Goal: Task Accomplishment & Management: Use online tool/utility

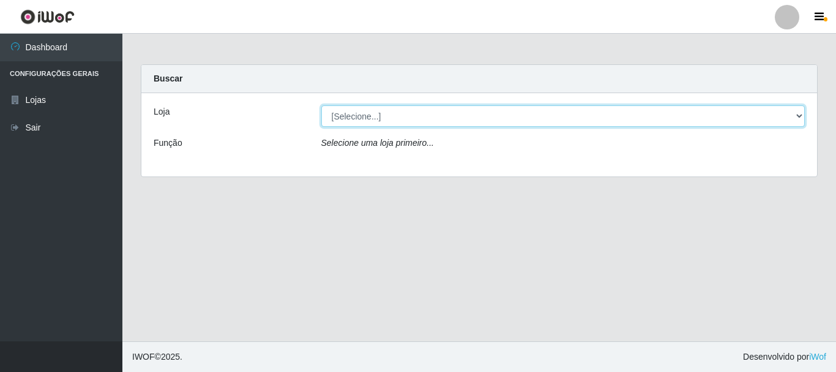
click at [798, 114] on select "[Selecione...] Nordestão - Alecrim" at bounding box center [563, 115] width 484 height 21
select select "453"
click at [321, 105] on select "[Selecione...] Nordestão - Alecrim" at bounding box center [563, 115] width 484 height 21
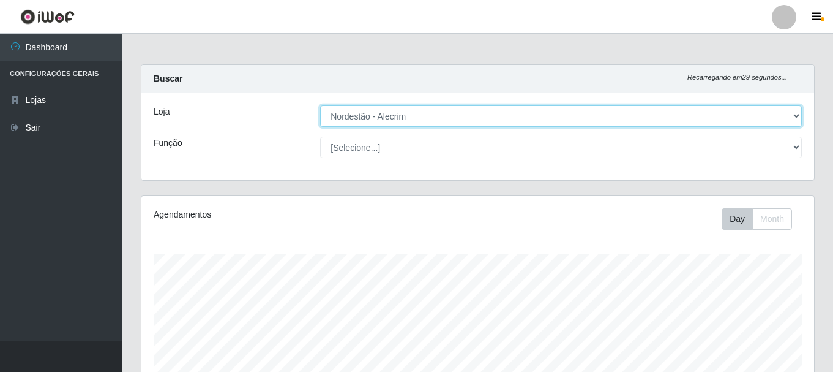
scroll to position [254, 673]
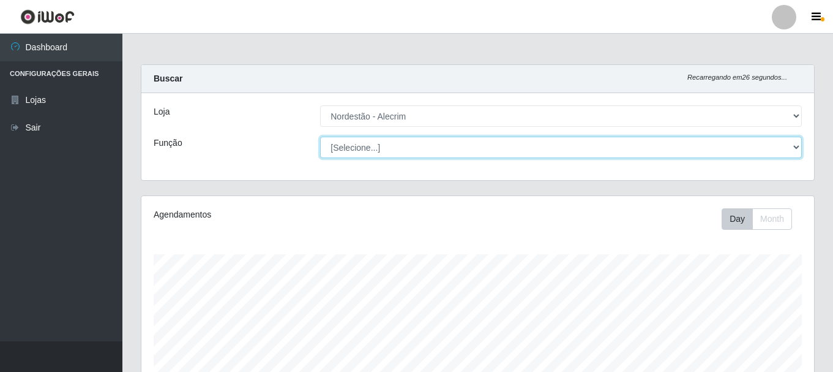
click at [792, 145] on select "[Selecione...] Embalador Embalador + Embalador ++" at bounding box center [561, 147] width 482 height 21
select select "1"
click at [320, 137] on select "[Selecione...] Embalador Embalador + Embalador ++" at bounding box center [561, 147] width 482 height 21
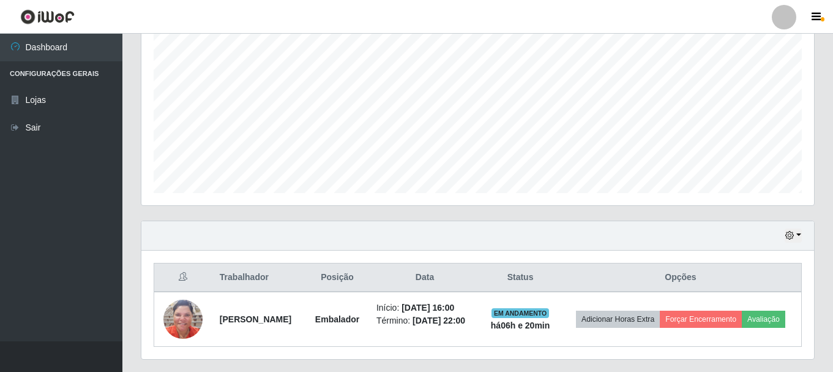
scroll to position [287, 0]
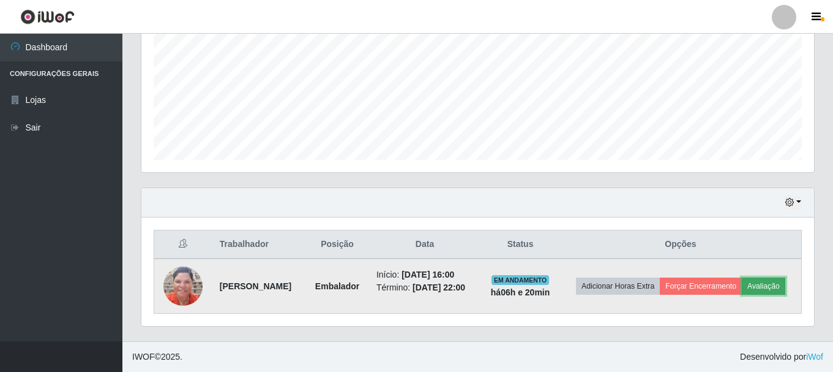
click at [742, 291] on button "Avaliação" at bounding box center [763, 285] width 43 height 17
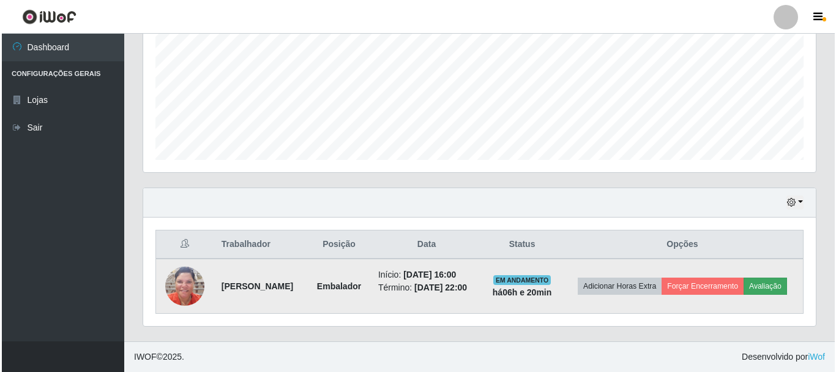
scroll to position [254, 667]
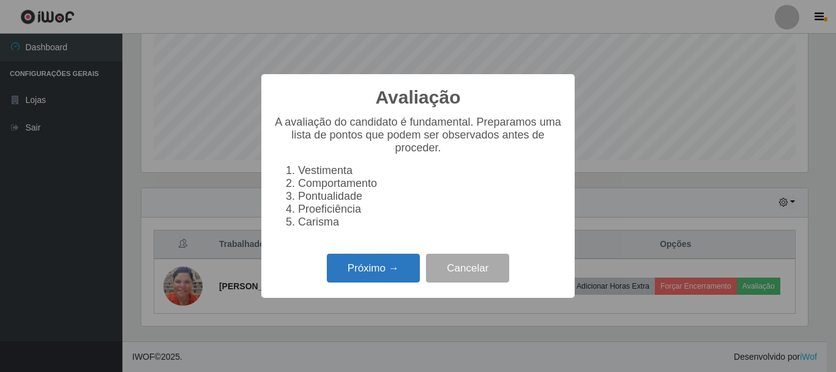
click at [388, 269] on button "Próximo →" at bounding box center [373, 267] width 93 height 29
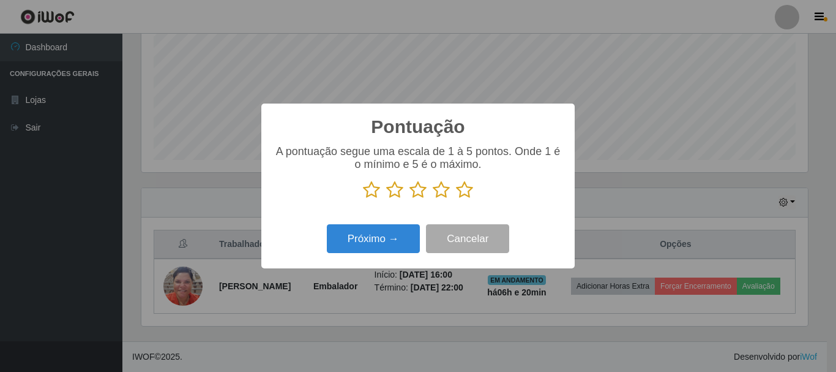
click at [462, 191] on icon at bounding box center [464, 190] width 17 height 18
click at [456, 199] on input "radio" at bounding box center [456, 199] width 0 height 0
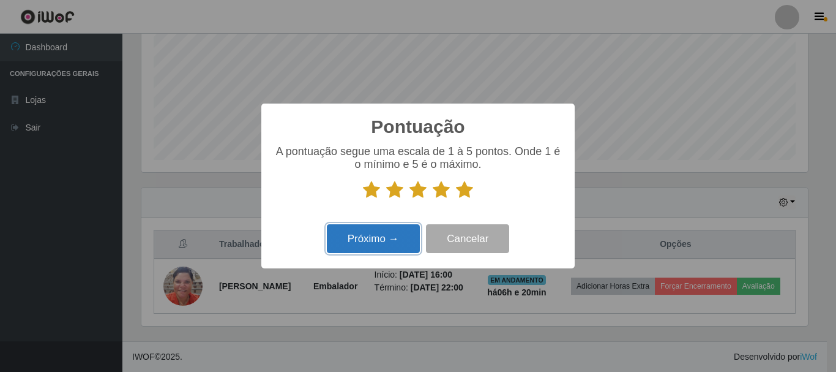
click at [403, 235] on button "Próximo →" at bounding box center [373, 238] width 93 height 29
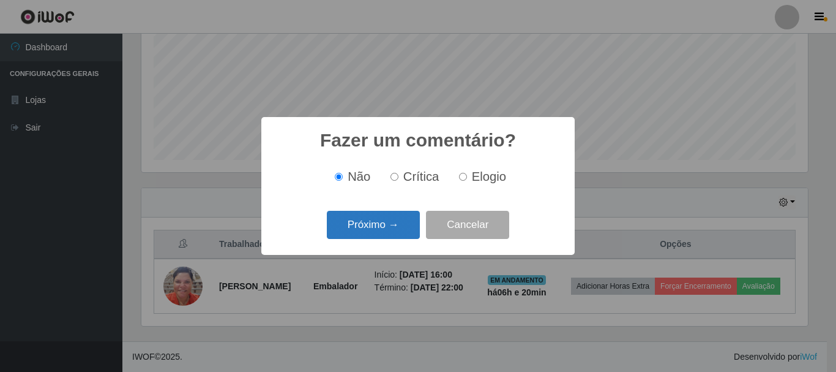
scroll to position [611926, 611514]
click at [392, 223] on button "Próximo →" at bounding box center [373, 225] width 93 height 29
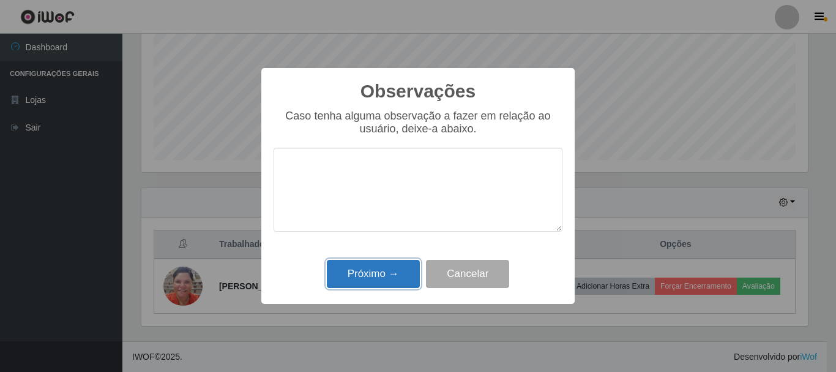
click at [386, 272] on button "Próximo →" at bounding box center [373, 274] width 93 height 29
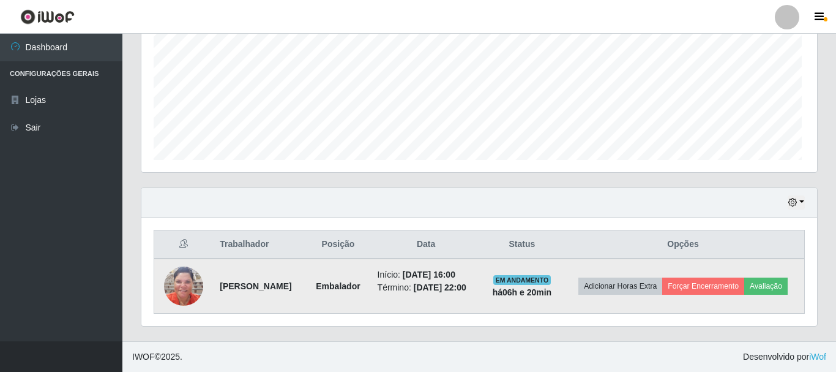
scroll to position [254, 673]
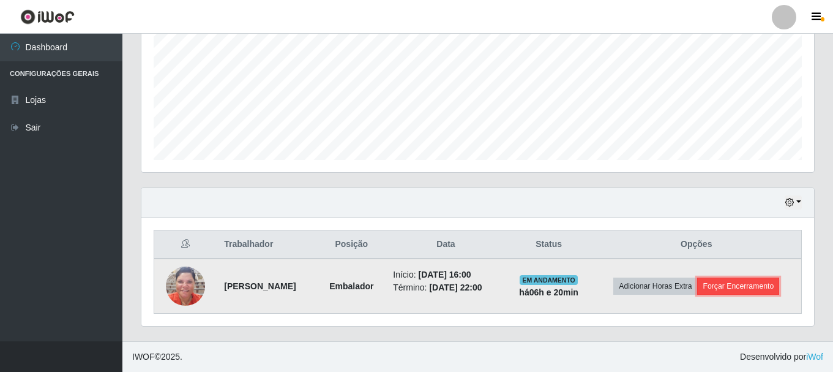
click at [736, 285] on button "Forçar Encerramento" at bounding box center [738, 285] width 82 height 17
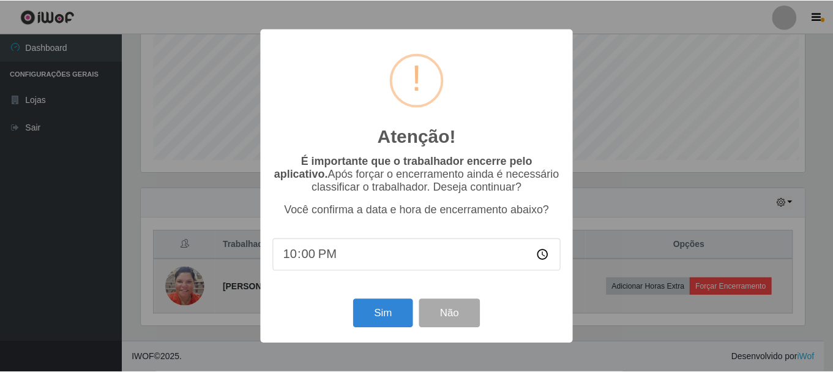
scroll to position [254, 667]
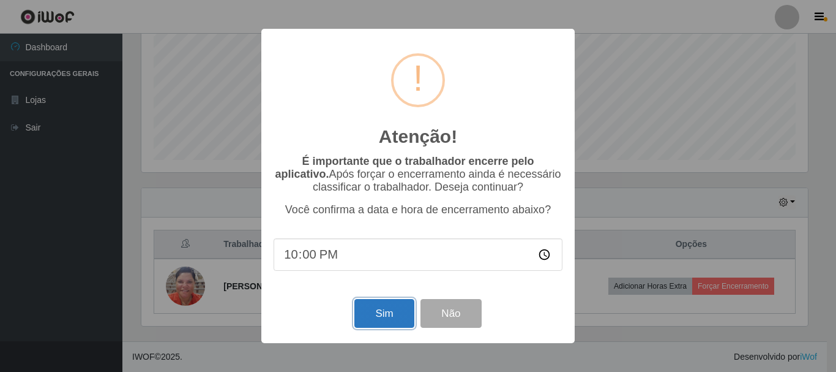
click at [384, 313] on button "Sim" at bounding box center [383, 313] width 59 height 29
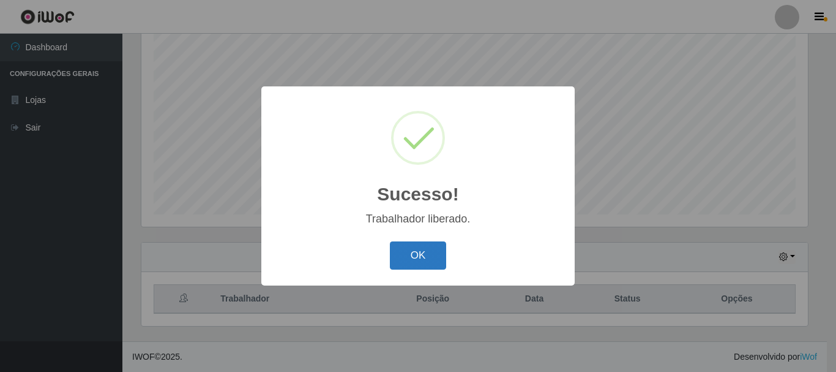
click at [416, 253] on button "OK" at bounding box center [418, 255] width 57 height 29
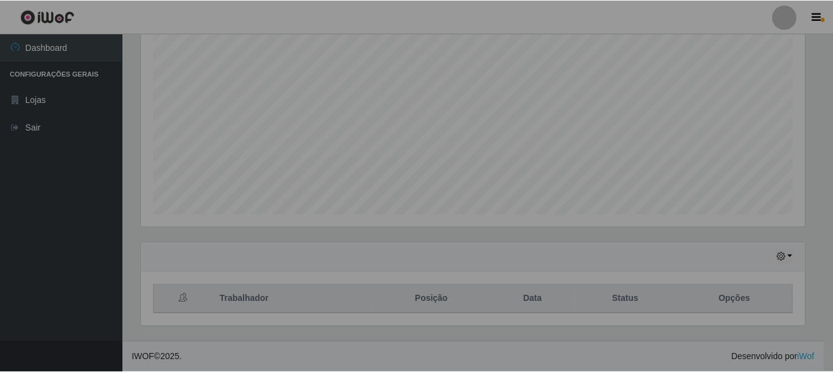
scroll to position [254, 673]
